Goal: Contribute content

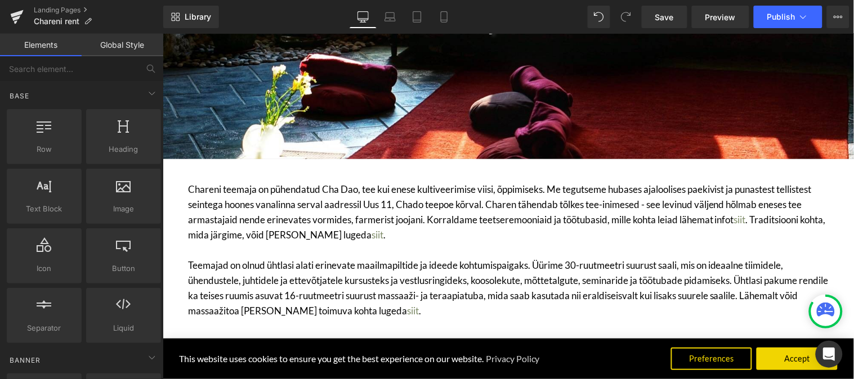
scroll to position [312, 0]
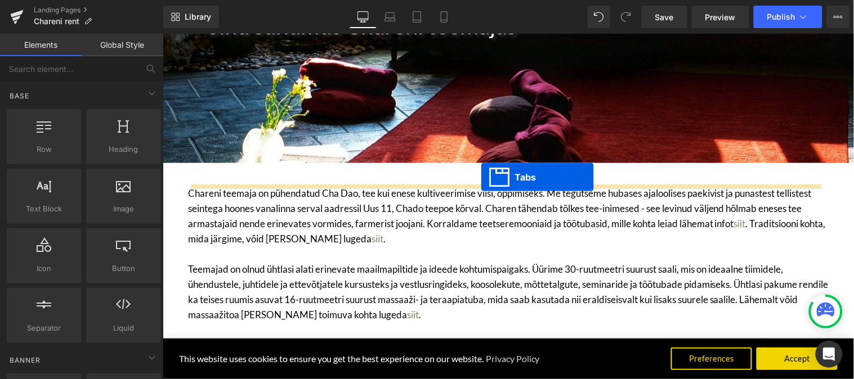
drag, startPoint x: 481, startPoint y: 190, endPoint x: 480, endPoint y: 177, distance: 13.0
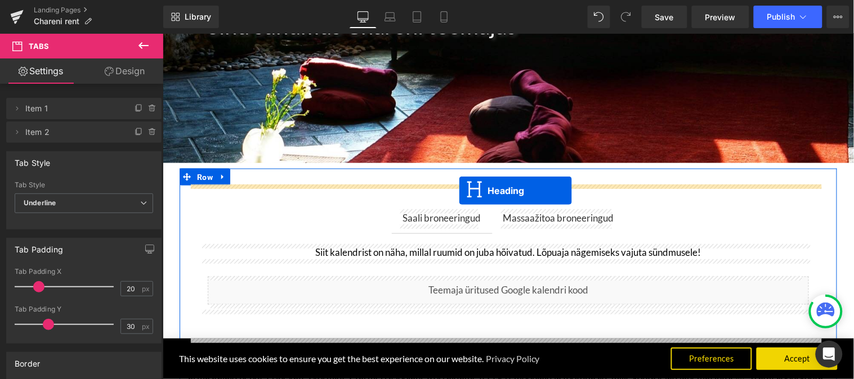
drag, startPoint x: 475, startPoint y: 131, endPoint x: 458, endPoint y: 191, distance: 62.6
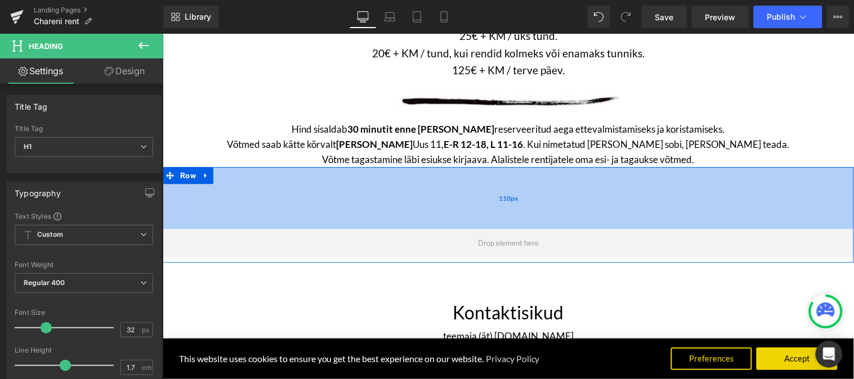
scroll to position [1876, 0]
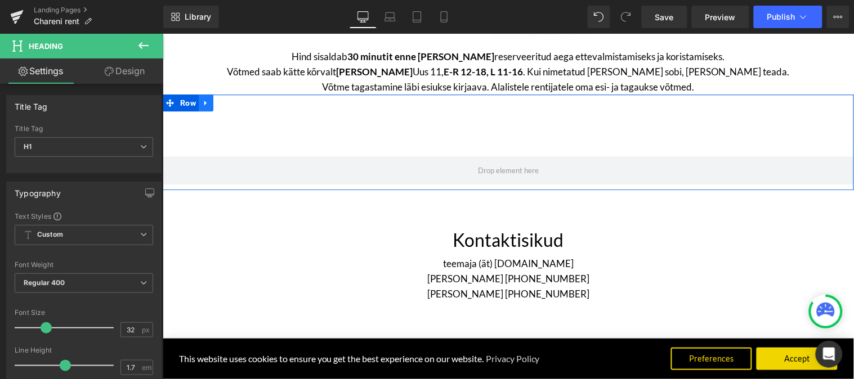
click at [204, 100] on icon at bounding box center [205, 102] width 2 height 5
click at [231, 99] on icon at bounding box center [235, 103] width 8 height 8
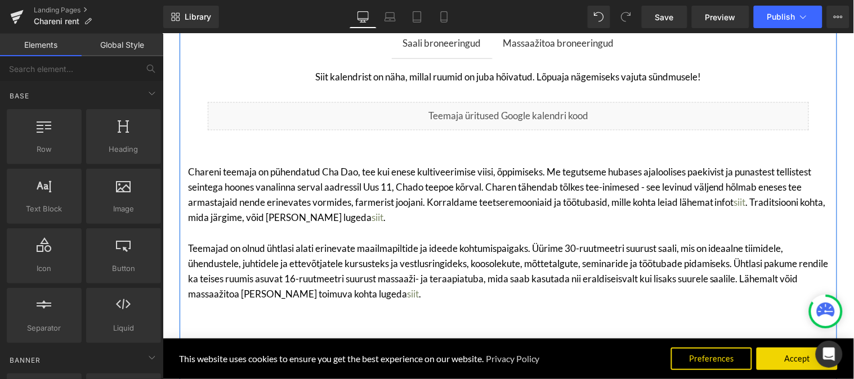
scroll to position [559, 0]
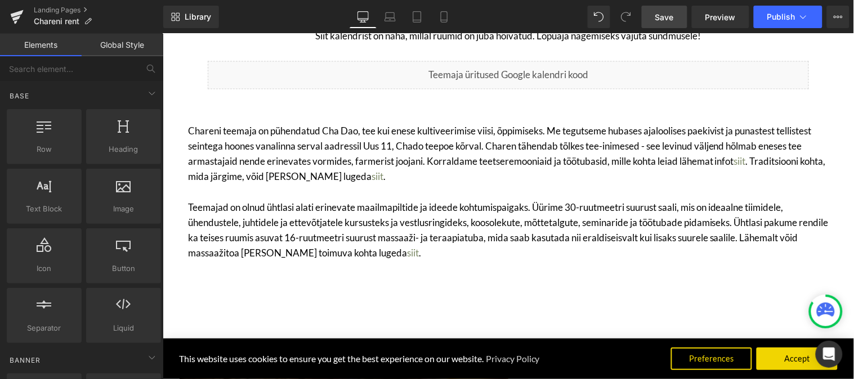
click at [668, 14] on span "Save" at bounding box center [664, 17] width 19 height 12
click at [772, 14] on span "Publish" at bounding box center [781, 16] width 28 height 9
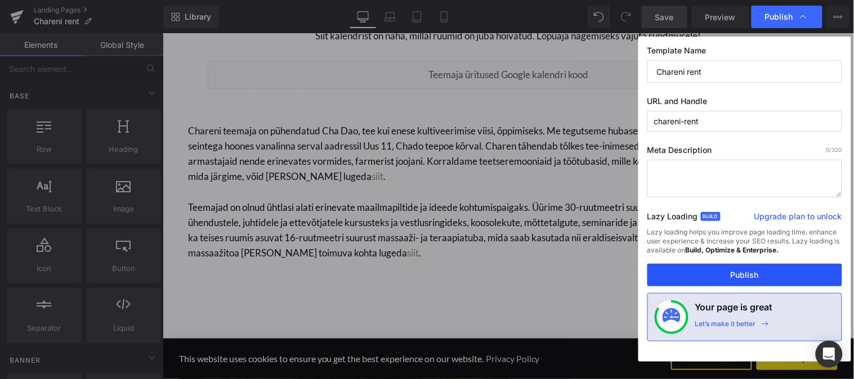
click at [730, 278] on button "Publish" at bounding box center [744, 275] width 195 height 23
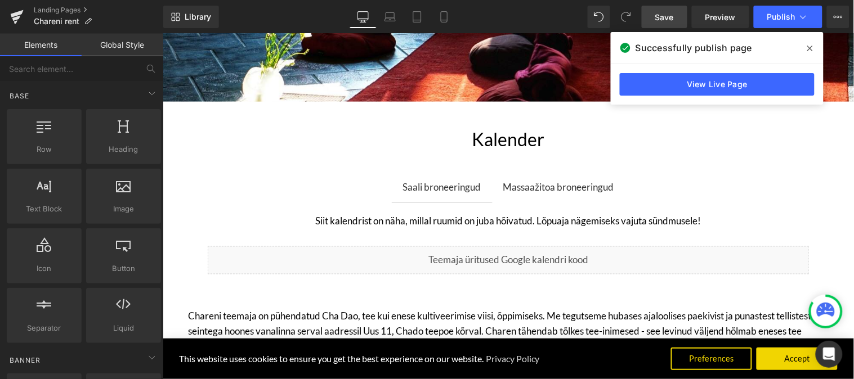
scroll to position [375, 0]
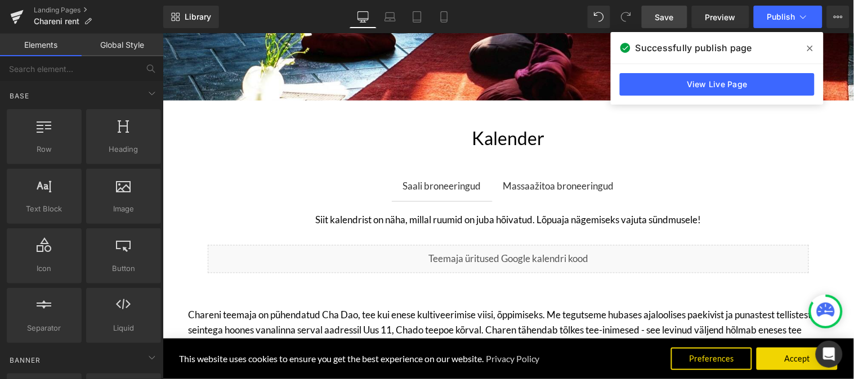
click at [514, 135] on div "Kalender Heading" at bounding box center [507, 138] width 641 height 30
click at [486, 139] on h1 "Kalender" at bounding box center [507, 138] width 641 height 30
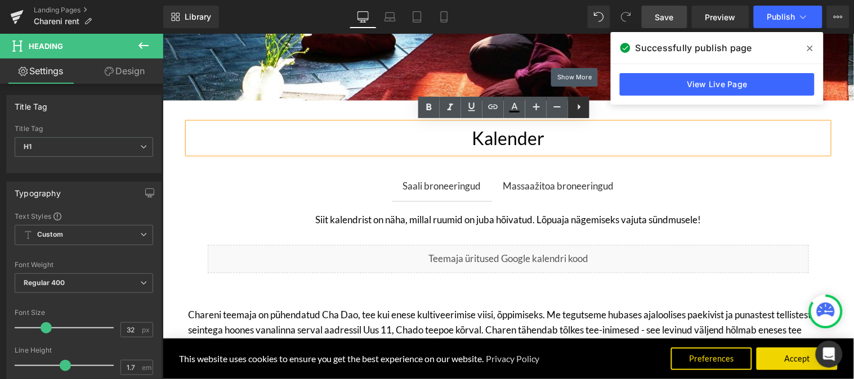
click at [582, 110] on icon at bounding box center [580, 107] width 14 height 14
click at [826, 129] on div "Kalender Heading Saali broneeringud Text Block Massaažitoa broneeringud Text Bl…" at bounding box center [508, 292] width 658 height 338
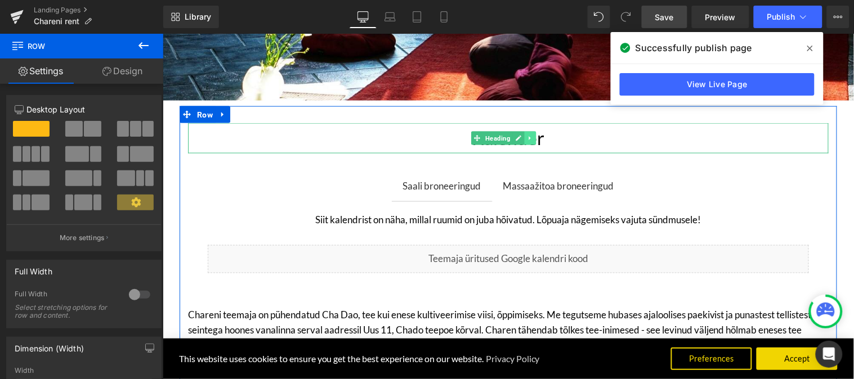
click at [526, 137] on icon at bounding box center [529, 138] width 6 height 7
click at [535, 138] on icon at bounding box center [536, 138] width 6 height 7
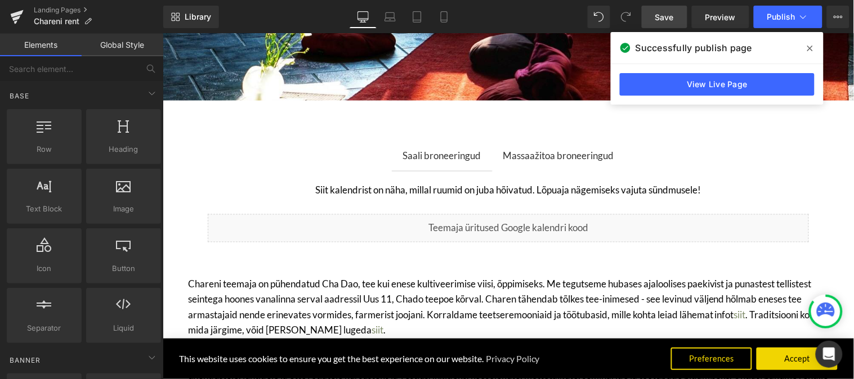
click at [660, 15] on span "Save" at bounding box center [664, 17] width 19 height 12
click at [785, 18] on span "Publish" at bounding box center [781, 16] width 28 height 9
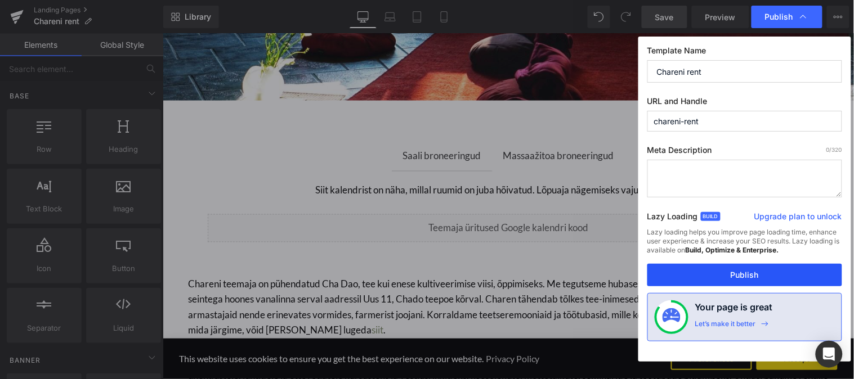
click at [745, 279] on button "Publish" at bounding box center [744, 275] width 195 height 23
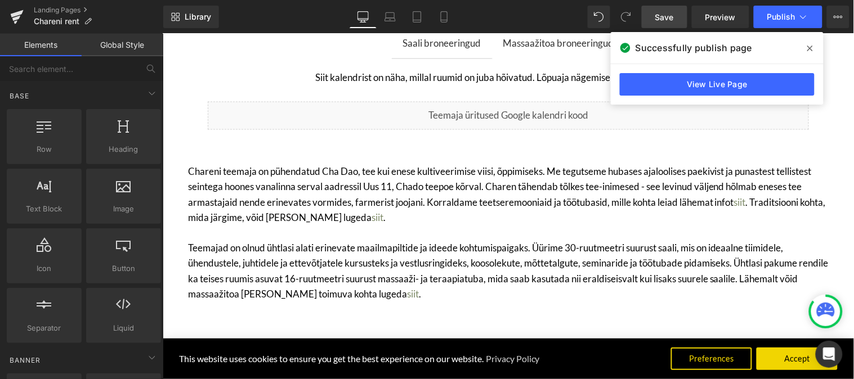
scroll to position [500, 0]
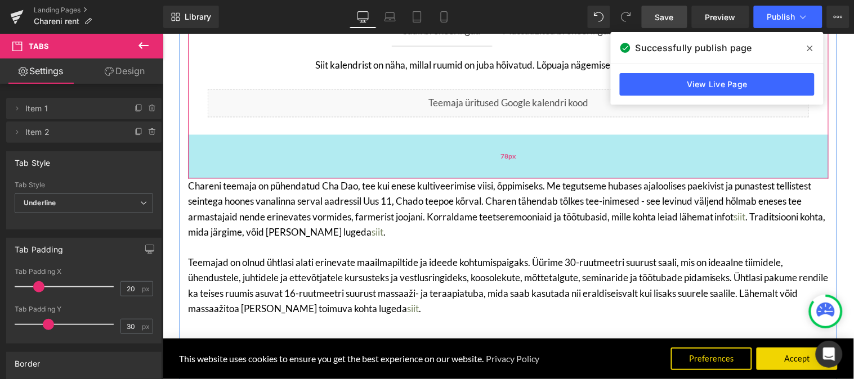
drag, startPoint x: 460, startPoint y: 160, endPoint x: 832, endPoint y: 53, distance: 387.3
click at [460, 175] on div "78px" at bounding box center [507, 157] width 641 height 44
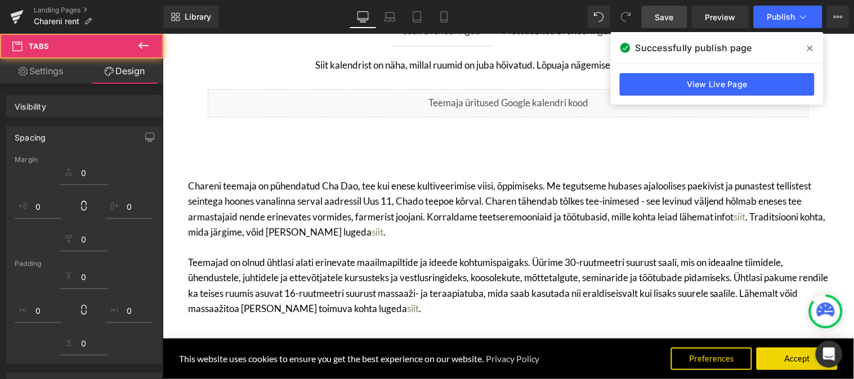
click at [661, 20] on span "Save" at bounding box center [664, 17] width 19 height 12
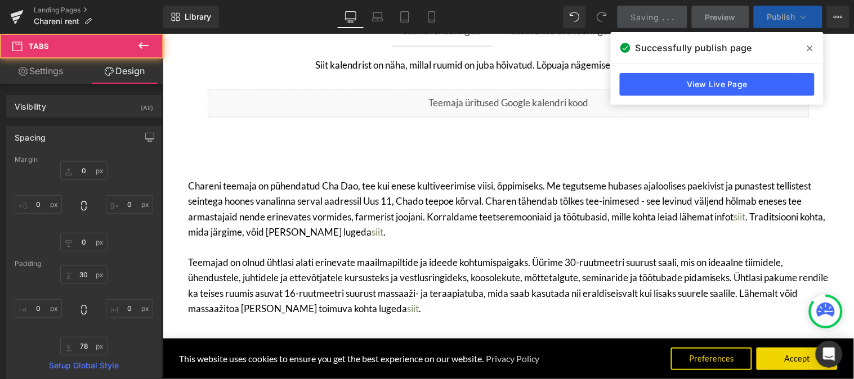
type input "0"
type input "30"
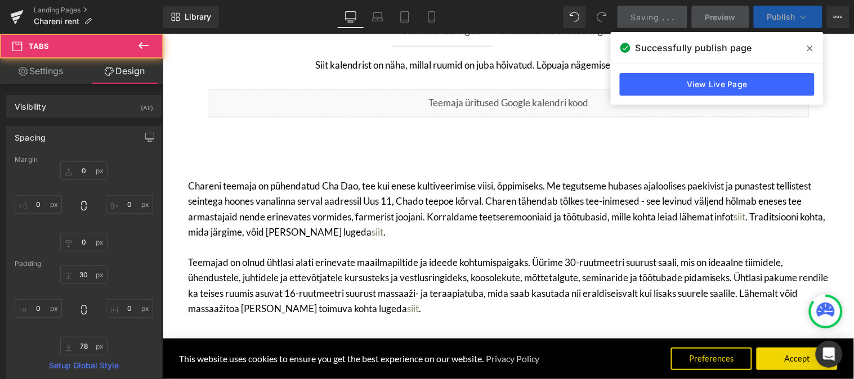
type input "0"
type input "78"
type input "0"
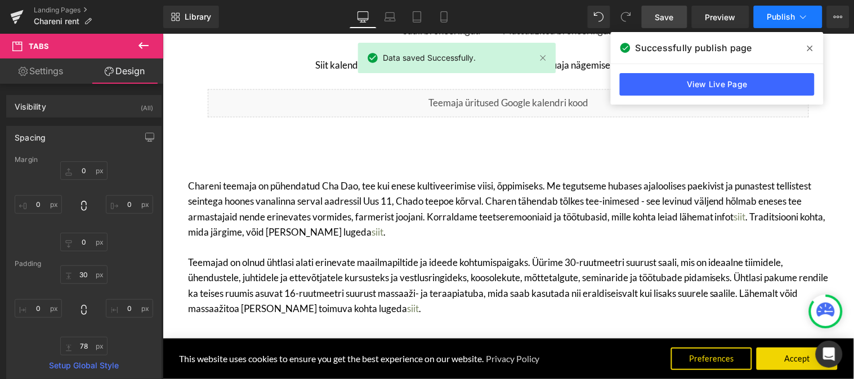
click at [771, 12] on span "Publish" at bounding box center [781, 16] width 28 height 9
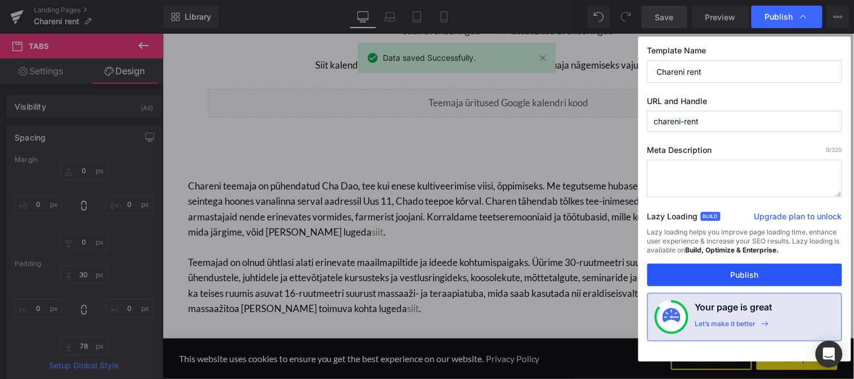
click at [728, 277] on button "Publish" at bounding box center [744, 275] width 195 height 23
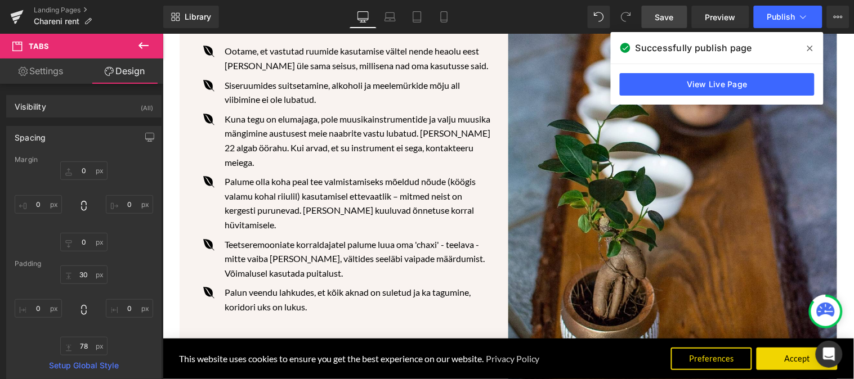
scroll to position [1000, 0]
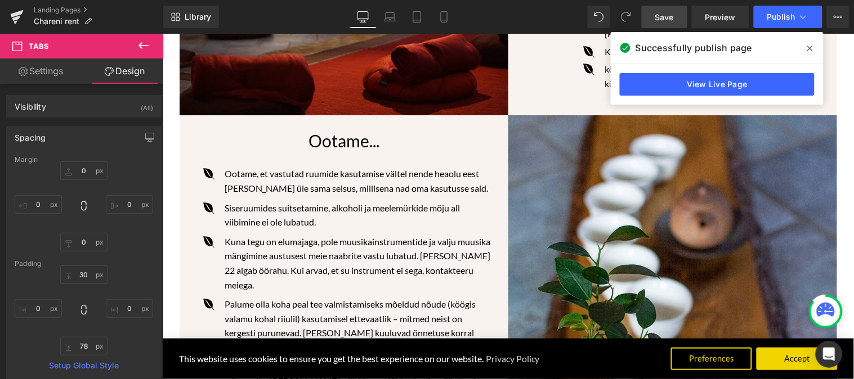
drag, startPoint x: 48, startPoint y: 73, endPoint x: 307, endPoint y: 154, distance: 270.8
click at [48, 73] on link "Settings" at bounding box center [41, 71] width 82 height 25
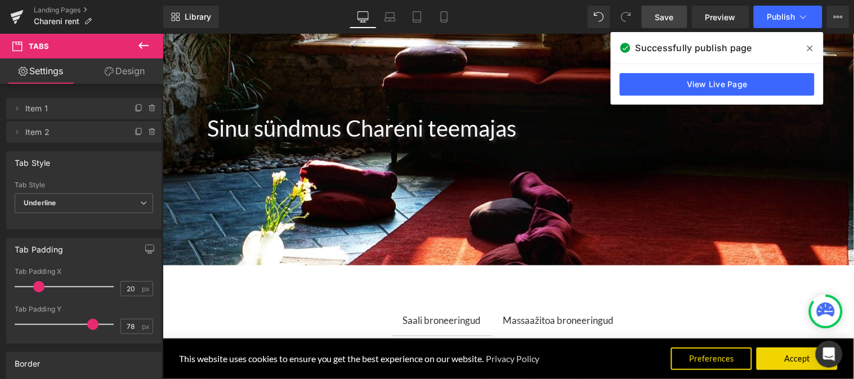
scroll to position [0, 0]
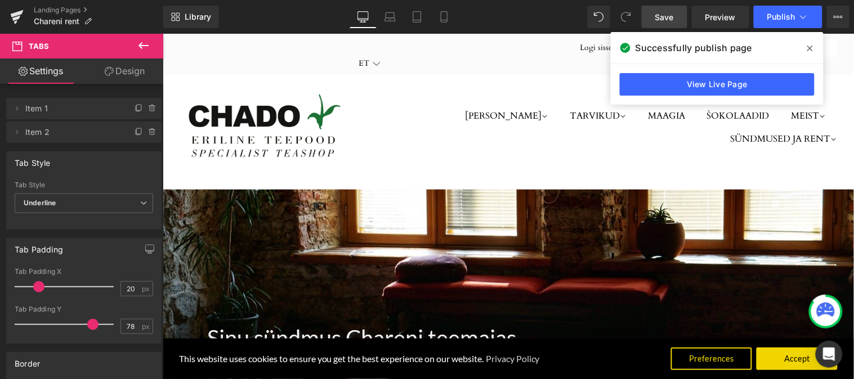
click at [144, 50] on icon at bounding box center [144, 46] width 14 height 14
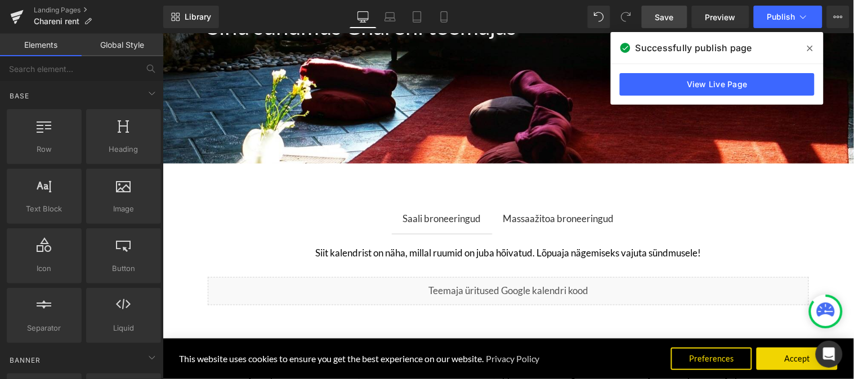
scroll to position [312, 0]
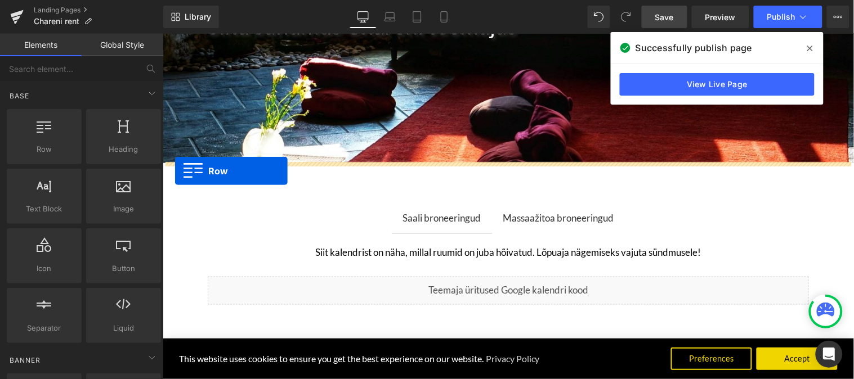
drag, startPoint x: 218, startPoint y: 166, endPoint x: 174, endPoint y: 171, distance: 44.7
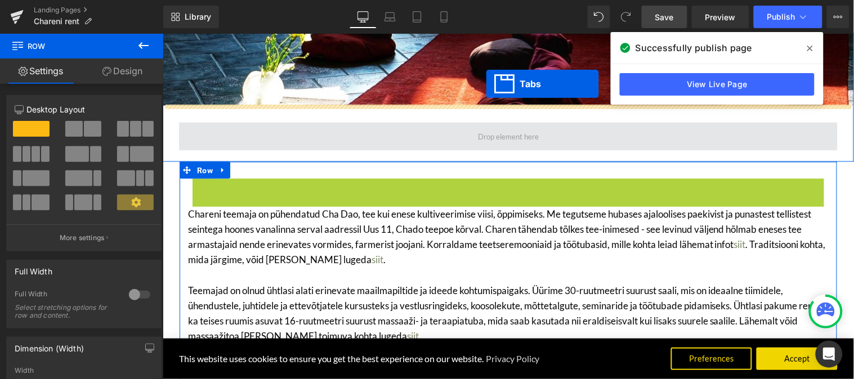
scroll to position [359, 0]
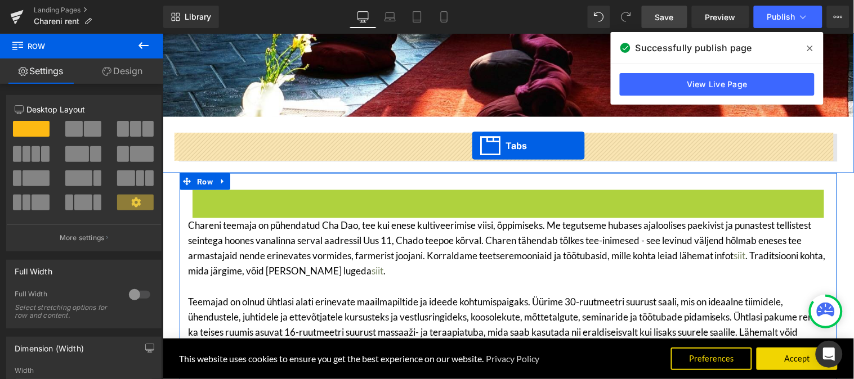
drag, startPoint x: 481, startPoint y: 120, endPoint x: 471, endPoint y: 146, distance: 27.1
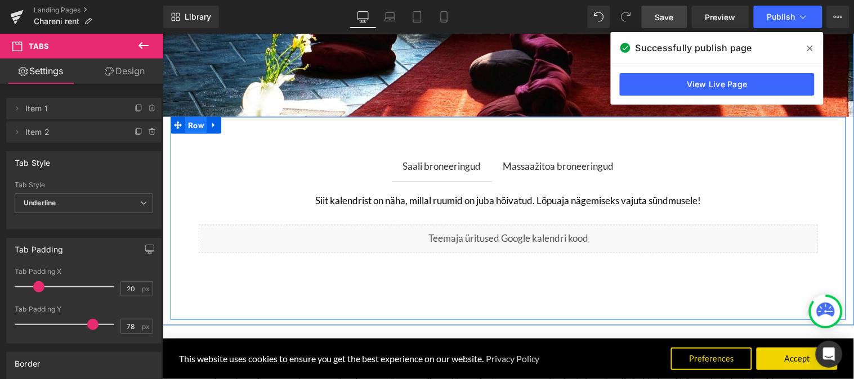
click at [187, 127] on span "Row" at bounding box center [195, 125] width 21 height 17
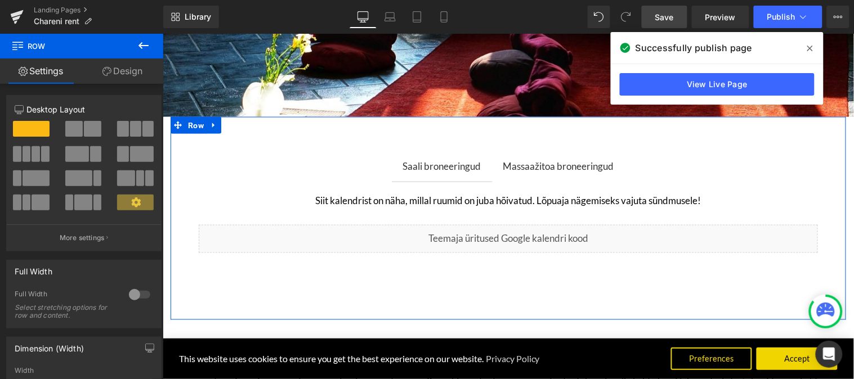
click at [132, 298] on div at bounding box center [139, 295] width 27 height 18
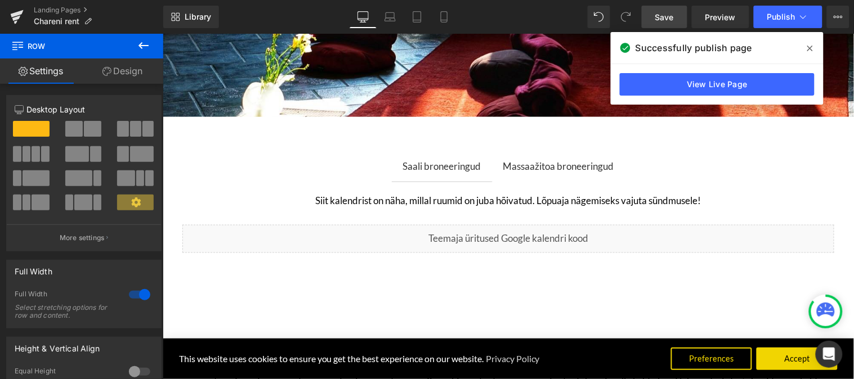
click at [679, 14] on link "Save" at bounding box center [665, 17] width 46 height 23
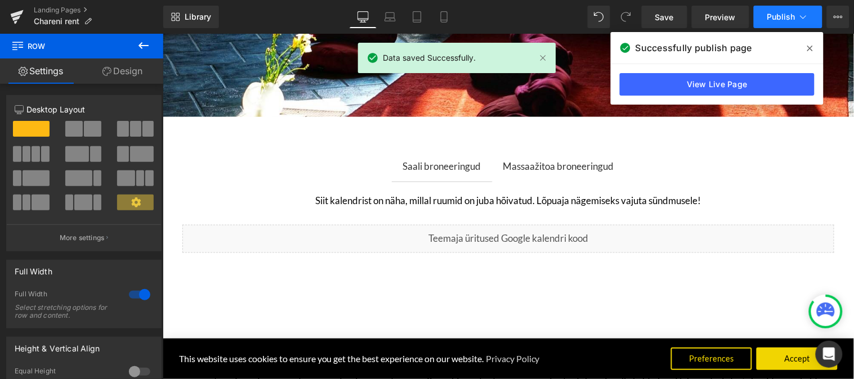
click at [779, 10] on button "Publish" at bounding box center [788, 17] width 69 height 23
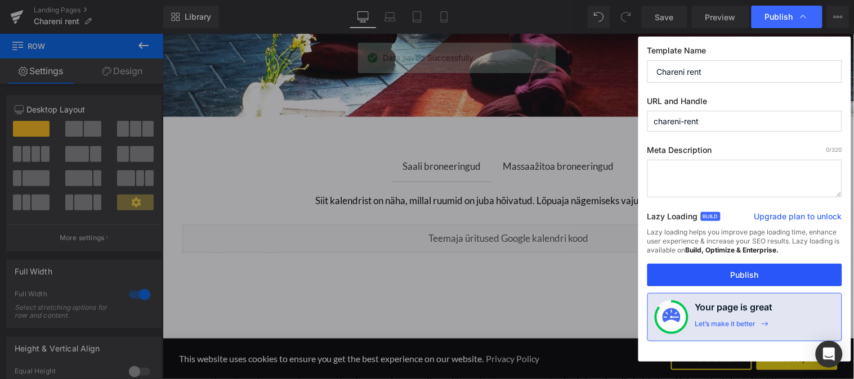
click at [721, 268] on button "Publish" at bounding box center [744, 275] width 195 height 23
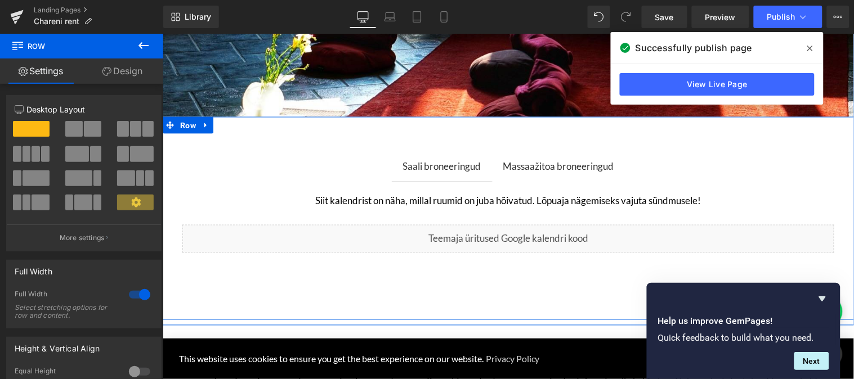
click at [574, 160] on div "Massaažitoa broneeringud" at bounding box center [558, 165] width 111 height 15
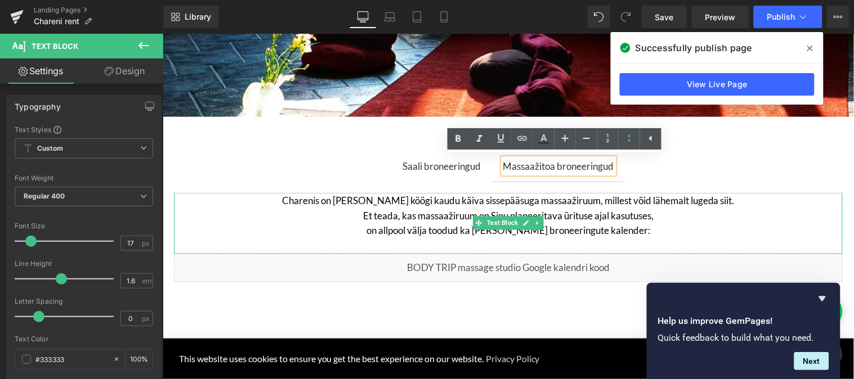
drag, startPoint x: 697, startPoint y: 199, endPoint x: 704, endPoint y: 196, distance: 7.3
click at [710, 202] on p "Charenis on [PERSON_NAME] köögi kaudu käiva sissepääsuga massaažiruum, millest …" at bounding box center [507, 200] width 669 height 15
click at [704, 201] on p "Charenis on [PERSON_NAME] köögi kaudu käiva sissepääsuga massaažiruum, millest …" at bounding box center [507, 200] width 669 height 15
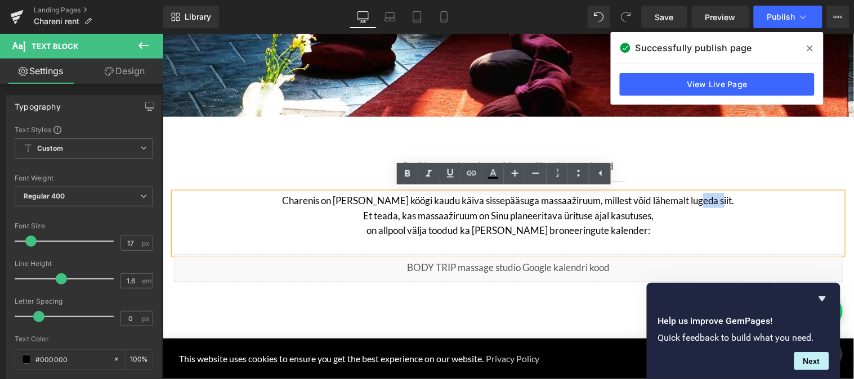
drag, startPoint x: 697, startPoint y: 200, endPoint x: 710, endPoint y: 202, distance: 13.7
click at [710, 202] on p "Charenis on [PERSON_NAME] köögi kaudu käiva sissepääsuga massaažiruum, millest …" at bounding box center [507, 200] width 669 height 15
click at [466, 176] on icon at bounding box center [472, 174] width 14 height 14
click at [678, 221] on input "text" at bounding box center [699, 225] width 173 height 28
paste input "[URL][DOMAIN_NAME]"
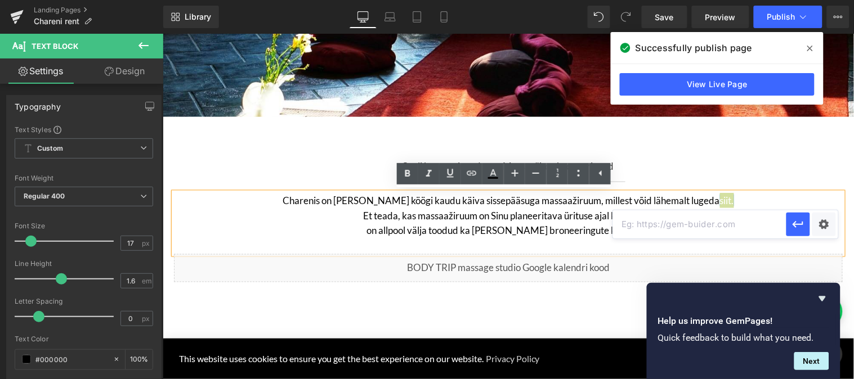
type input "[URL][DOMAIN_NAME]"
click at [820, 0] on div "Text Color Highlight Color #333333 Edit or remove link: Edit - Unlink - Cancel …" at bounding box center [427, 0] width 854 height 0
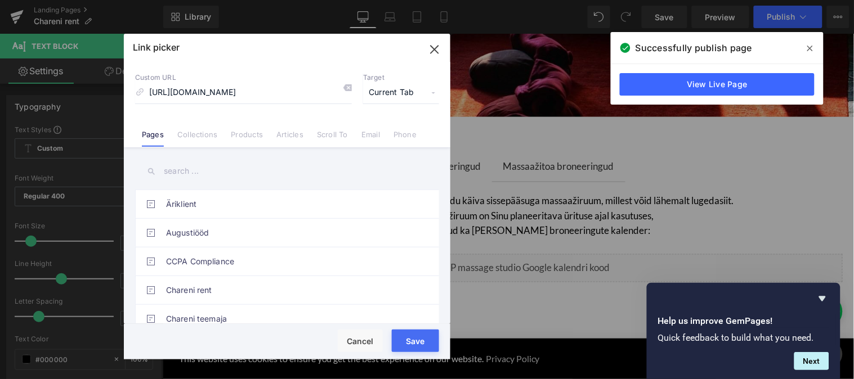
click at [425, 338] on div "Rendering Content" at bounding box center [426, 335] width 69 height 12
click at [419, 344] on button "Save" at bounding box center [415, 341] width 47 height 23
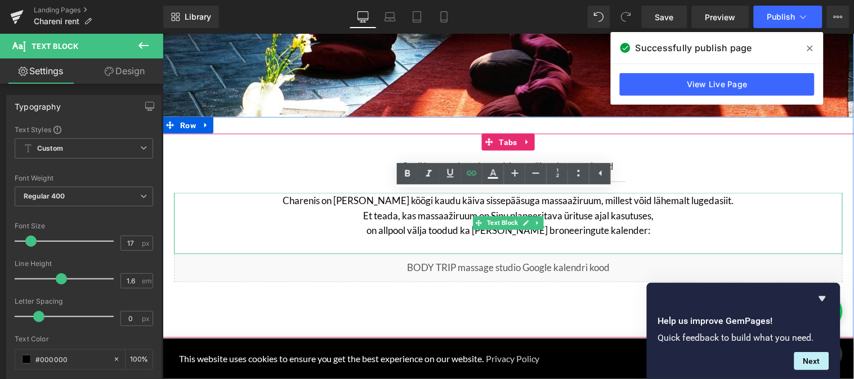
click at [698, 200] on p "Charenis on [PERSON_NAME] köögi kaudu käiva sissepääsuga massaažiruum, millest …" at bounding box center [507, 200] width 669 height 15
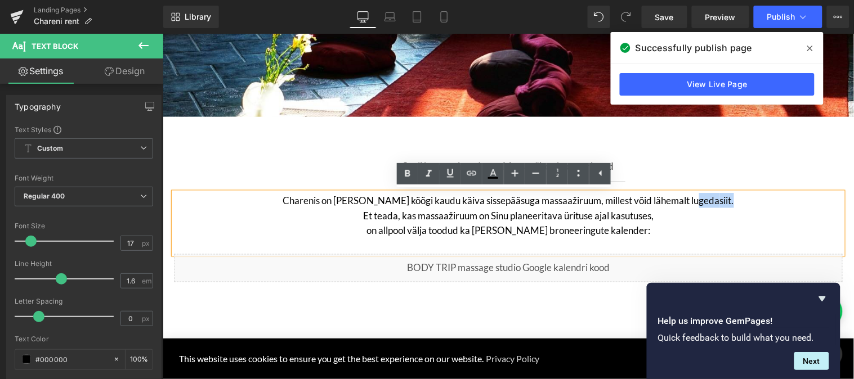
drag, startPoint x: 695, startPoint y: 200, endPoint x: 712, endPoint y: 200, distance: 16.9
click at [712, 200] on p "Charenis on [PERSON_NAME] köögi kaudu käiva sissepääsuga massaažiruum, millest …" at bounding box center [507, 200] width 669 height 15
click at [708, 210] on p "Et teada, kas massaažiruum on Sinu planeeritava ürituse ajal kasutuses," at bounding box center [507, 215] width 669 height 15
drag, startPoint x: 695, startPoint y: 199, endPoint x: 704, endPoint y: 205, distance: 10.6
click at [704, 200] on p "Charenis on [PERSON_NAME] köögi kaudu käiva sissepääsuga massaažiruum, millest …" at bounding box center [507, 200] width 669 height 15
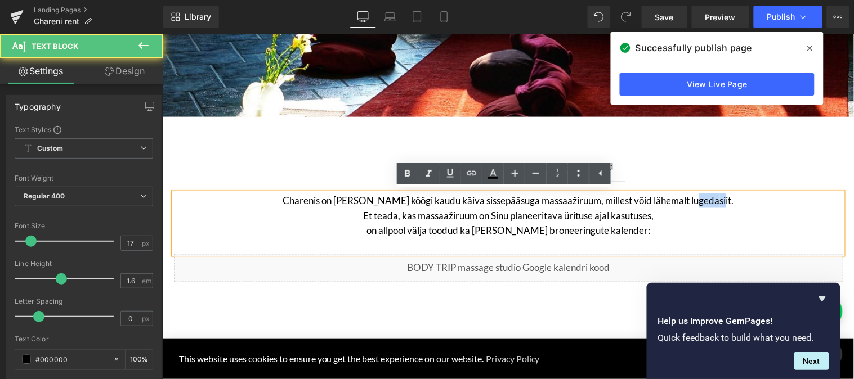
click at [704, 212] on p "Et teada, kas massaažiruum on Sinu planeeritava ürituse ajal kasutuses," at bounding box center [507, 215] width 669 height 15
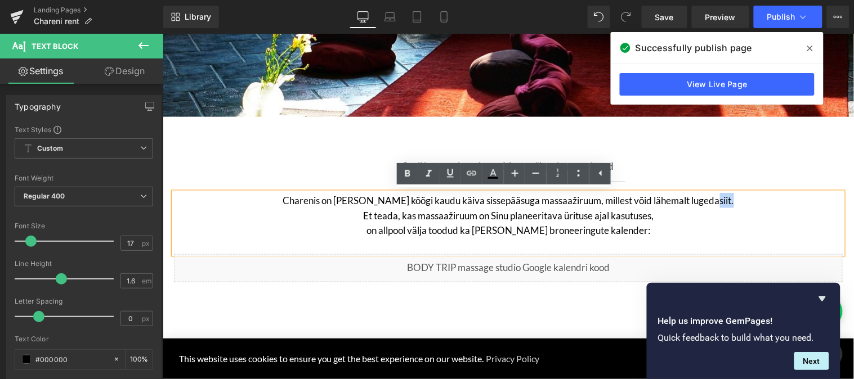
drag, startPoint x: 698, startPoint y: 200, endPoint x: 710, endPoint y: 200, distance: 12.9
click at [710, 200] on p "Charenis on [PERSON_NAME] köögi kaudu käiva sissepääsuga massaažiruum, millest …" at bounding box center [507, 200] width 669 height 15
click at [470, 171] on icon at bounding box center [472, 173] width 10 height 5
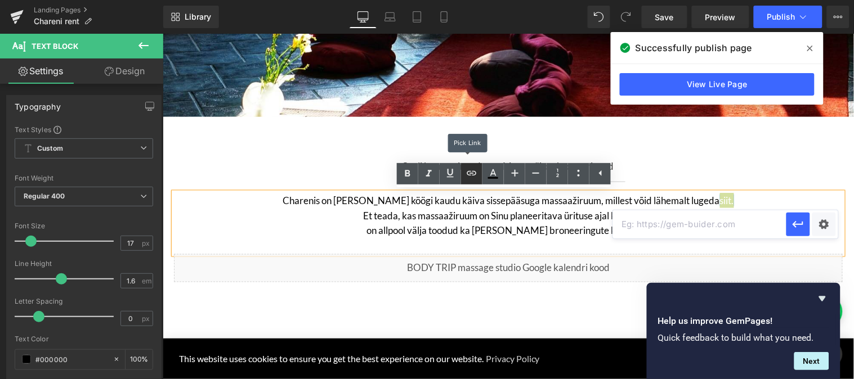
scroll to position [0, 0]
click at [674, 229] on input "text" at bounding box center [699, 225] width 173 height 28
paste input "[URL][DOMAIN_NAME]"
type input "[URL][DOMAIN_NAME]"
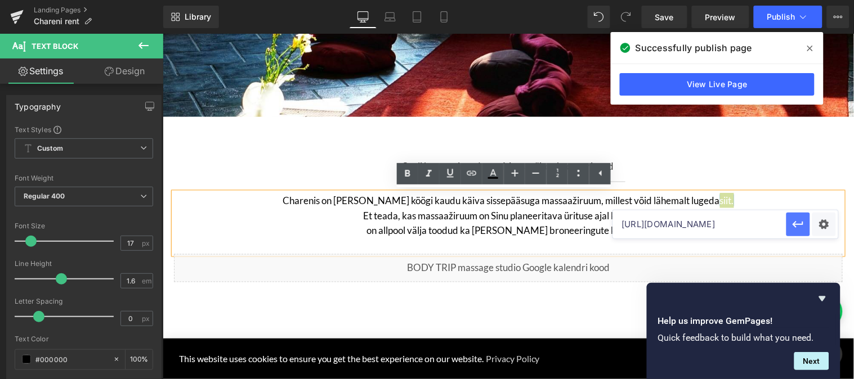
drag, startPoint x: 797, startPoint y: 220, endPoint x: 627, endPoint y: 193, distance: 172.1
click at [797, 220] on icon "button" at bounding box center [799, 225] width 14 height 14
click at [676, 14] on link "Save" at bounding box center [665, 17] width 46 height 23
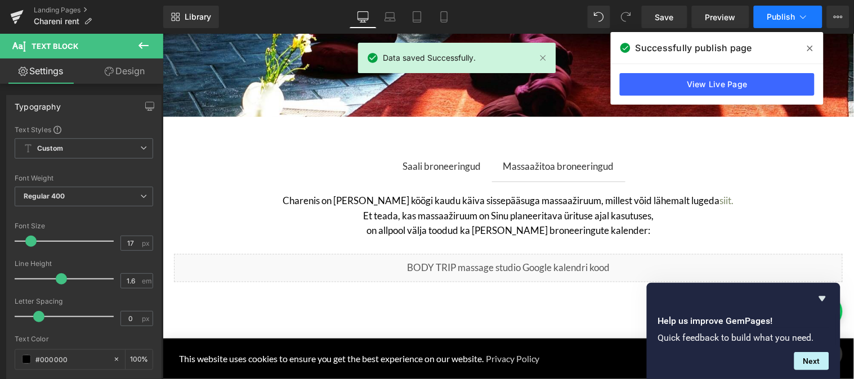
click at [772, 14] on span "Publish" at bounding box center [781, 16] width 28 height 9
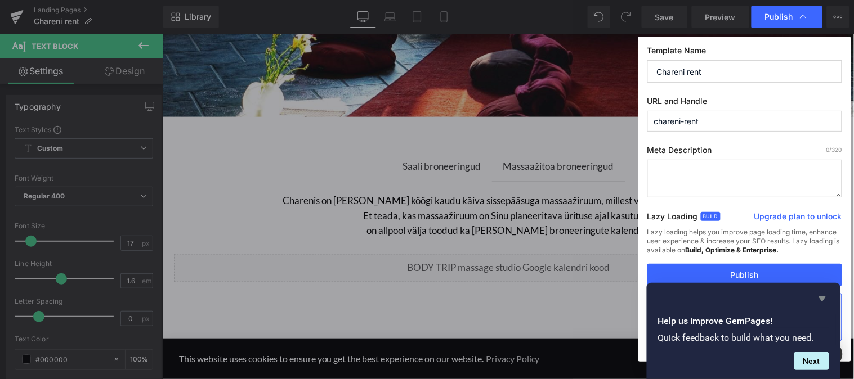
click at [821, 296] on icon "Hide survey" at bounding box center [823, 299] width 14 height 14
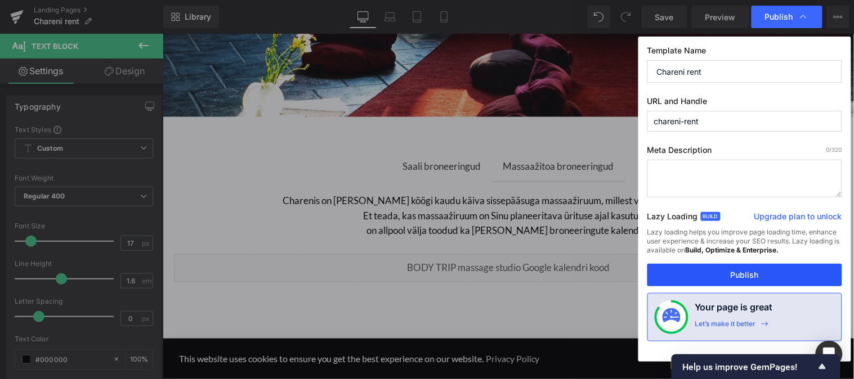
click at [743, 274] on button "Publish" at bounding box center [744, 275] width 195 height 23
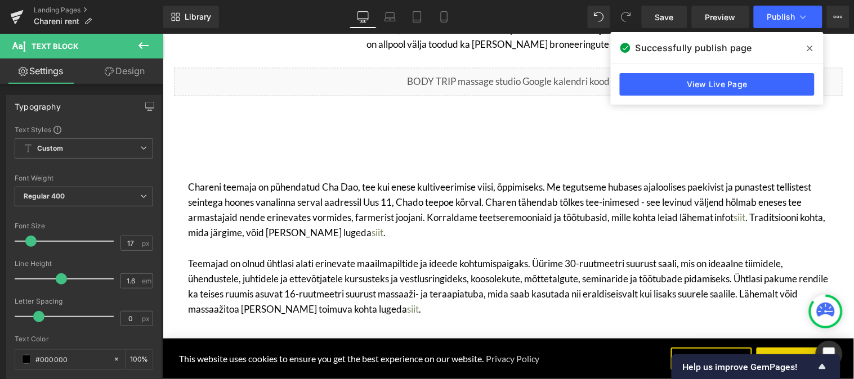
scroll to position [484, 0]
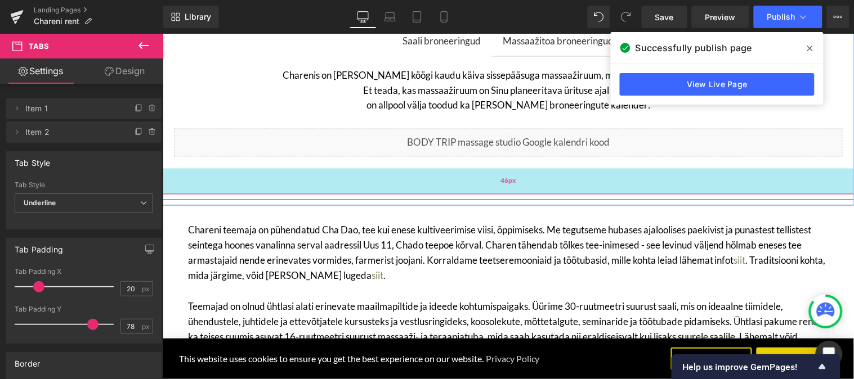
click at [490, 184] on div "46px" at bounding box center [507, 181] width 691 height 26
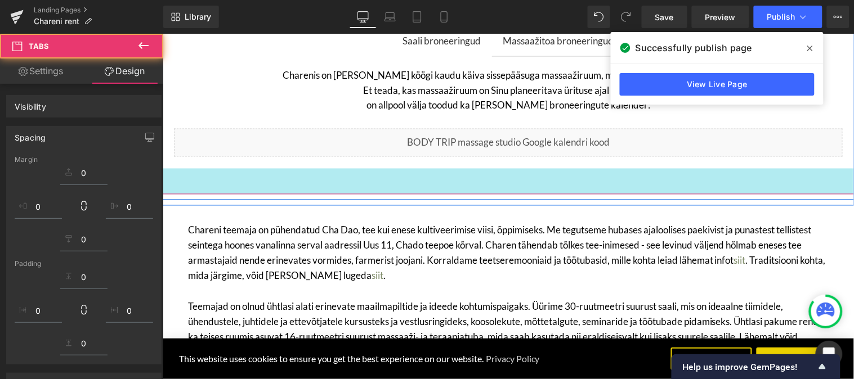
click at [670, 14] on span "Save" at bounding box center [664, 17] width 19 height 12
click at [808, 48] on icon at bounding box center [810, 48] width 6 height 9
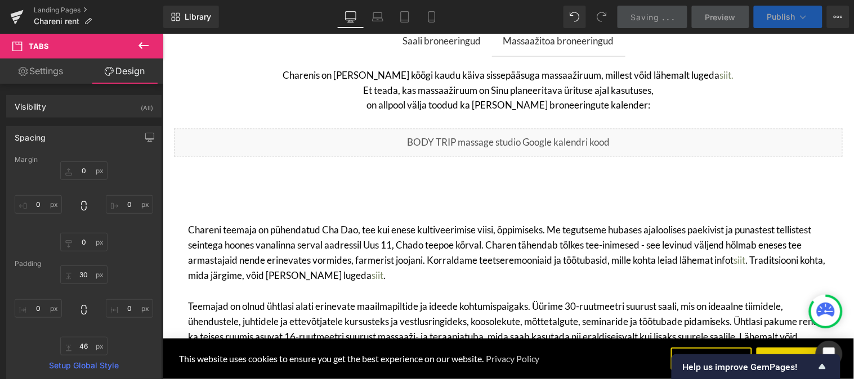
type input "0"
type input "30"
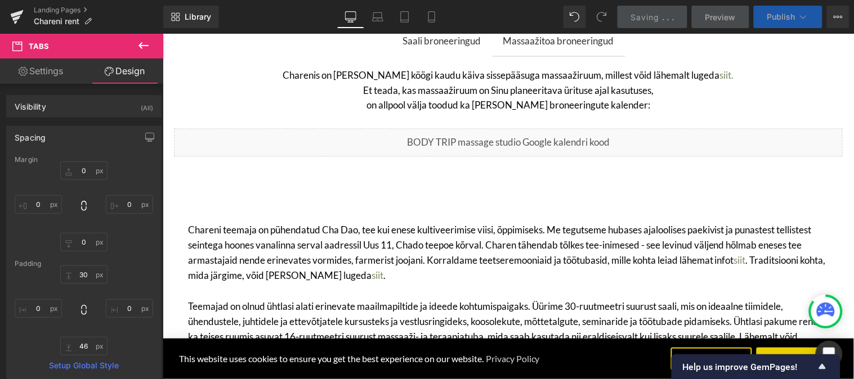
type input "0"
type input "46"
type input "0"
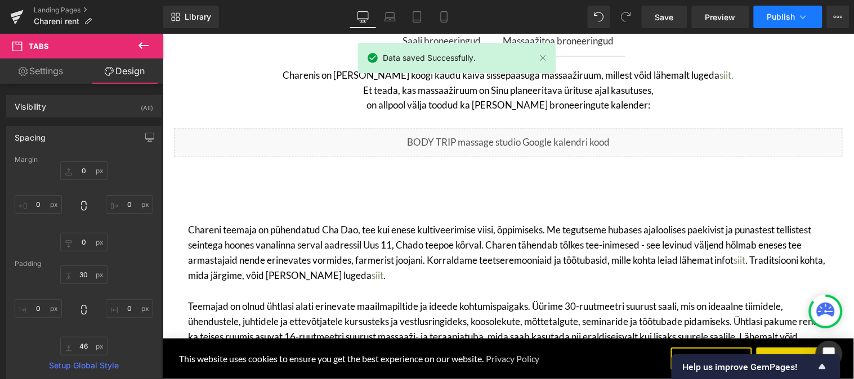
click at [774, 15] on span "Publish" at bounding box center [781, 16] width 28 height 9
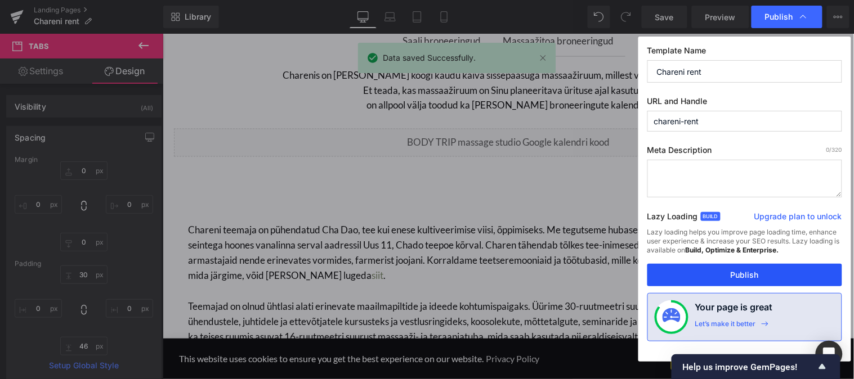
click at [738, 279] on button "Publish" at bounding box center [744, 275] width 195 height 23
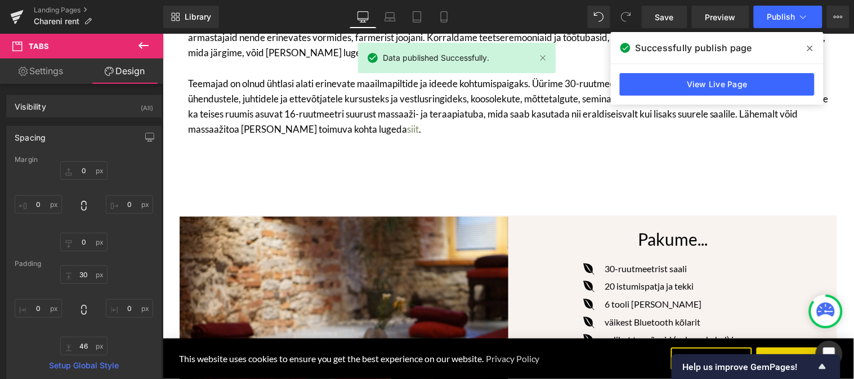
scroll to position [734, 0]
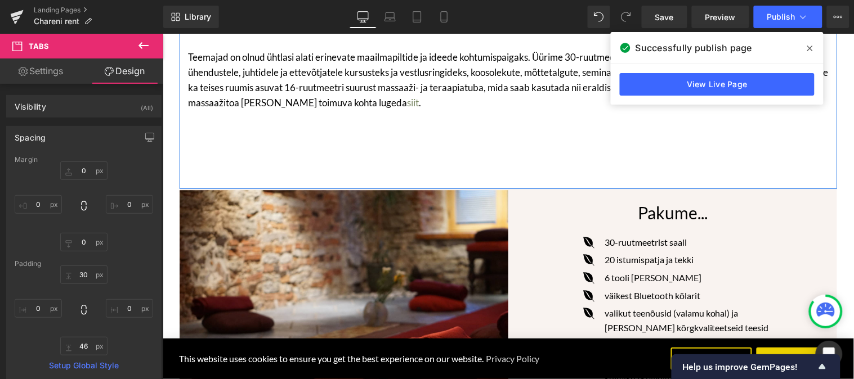
click at [496, 167] on div "Chareni teemaja on pühendatud Cha Dao, tee kui enese kultiveerimise viisi, õppi…" at bounding box center [508, 72] width 658 height 233
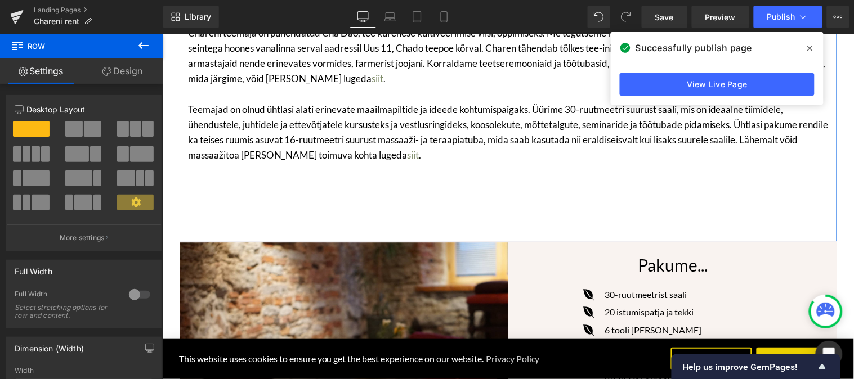
scroll to position [609, 0]
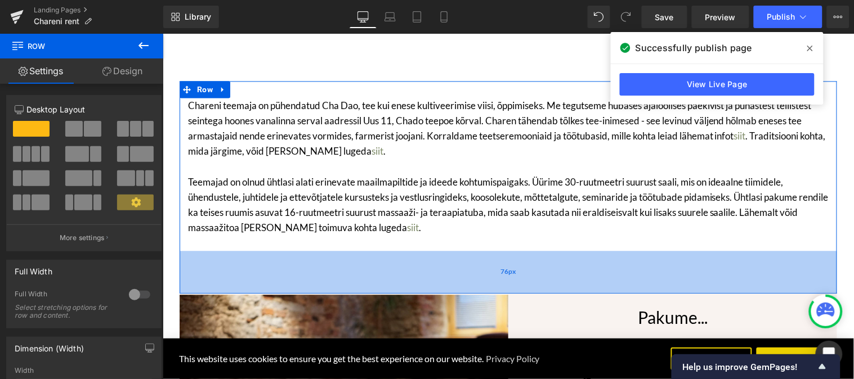
drag, startPoint x: 504, startPoint y: 293, endPoint x: 831, endPoint y: 52, distance: 406.3
click at [504, 272] on div "76px" at bounding box center [508, 272] width 658 height 43
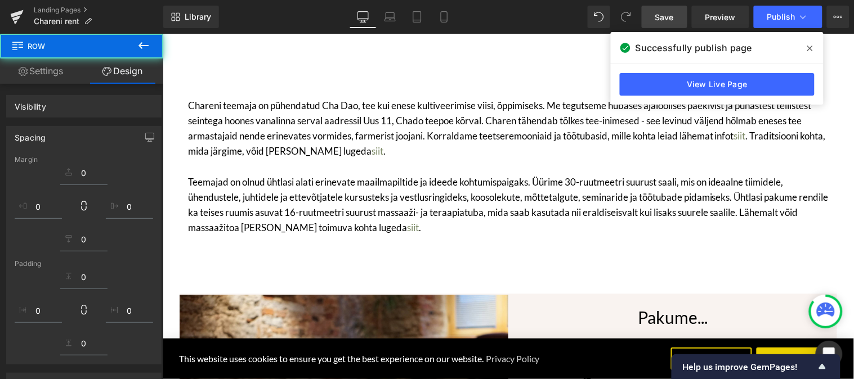
click at [670, 19] on span "Save" at bounding box center [664, 17] width 19 height 12
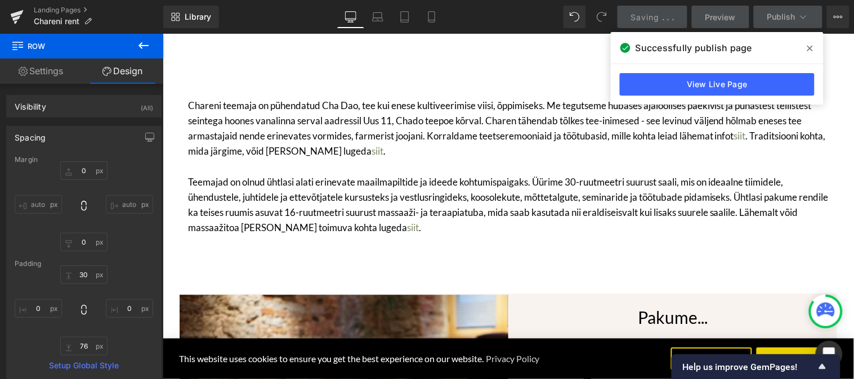
type input "0"
type input "30"
type input "0"
type input "76"
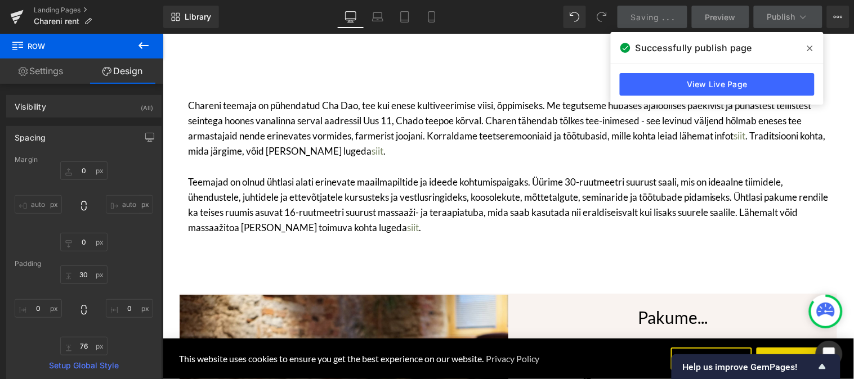
type input "0"
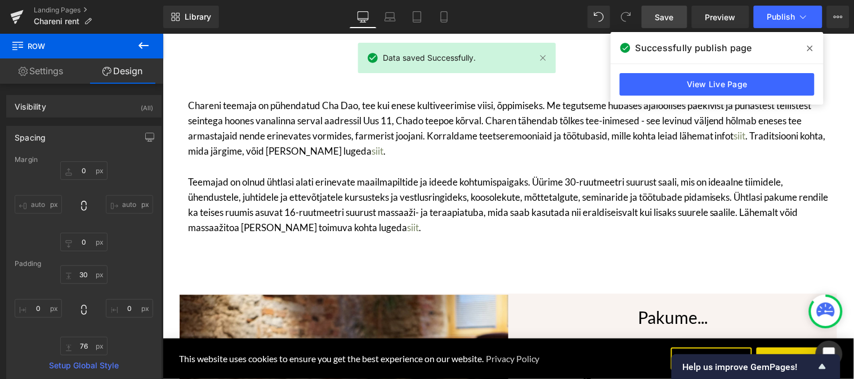
click at [807, 47] on icon at bounding box center [810, 48] width 6 height 9
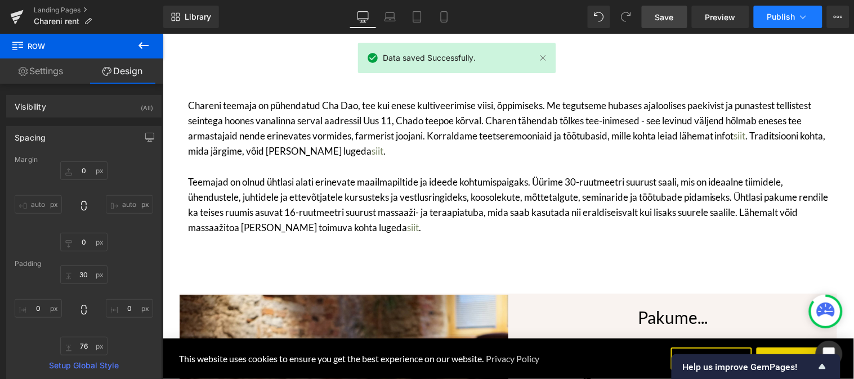
click at [780, 19] on span "Publish" at bounding box center [781, 16] width 28 height 9
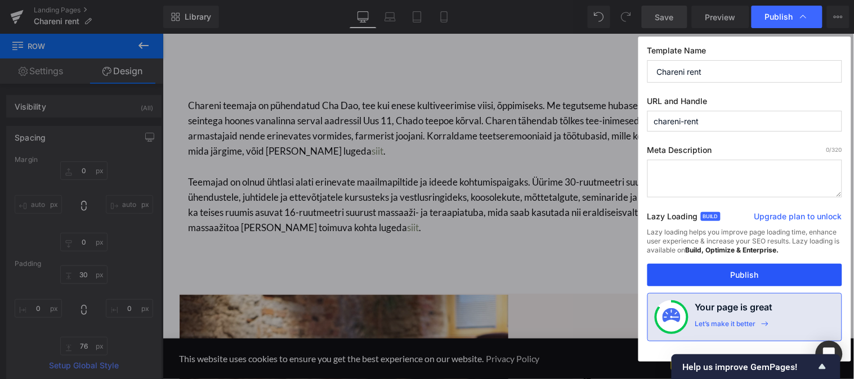
drag, startPoint x: 719, startPoint y: 273, endPoint x: 15, endPoint y: 342, distance: 707.7
click at [719, 273] on button "Publish" at bounding box center [744, 275] width 195 height 23
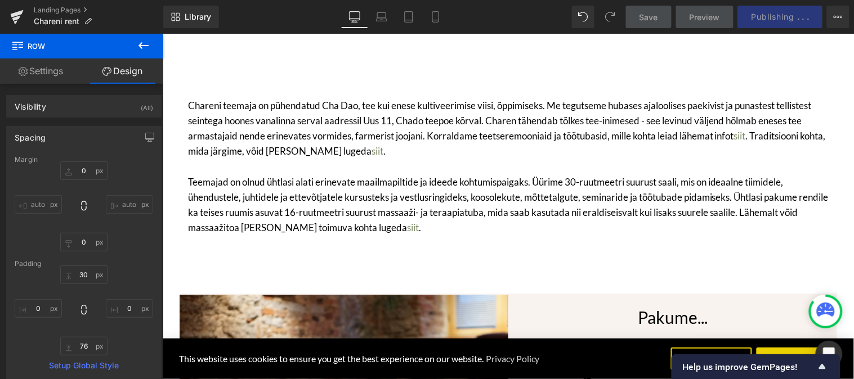
scroll to position [859, 0]
